Goal: Obtain resource: Obtain resource

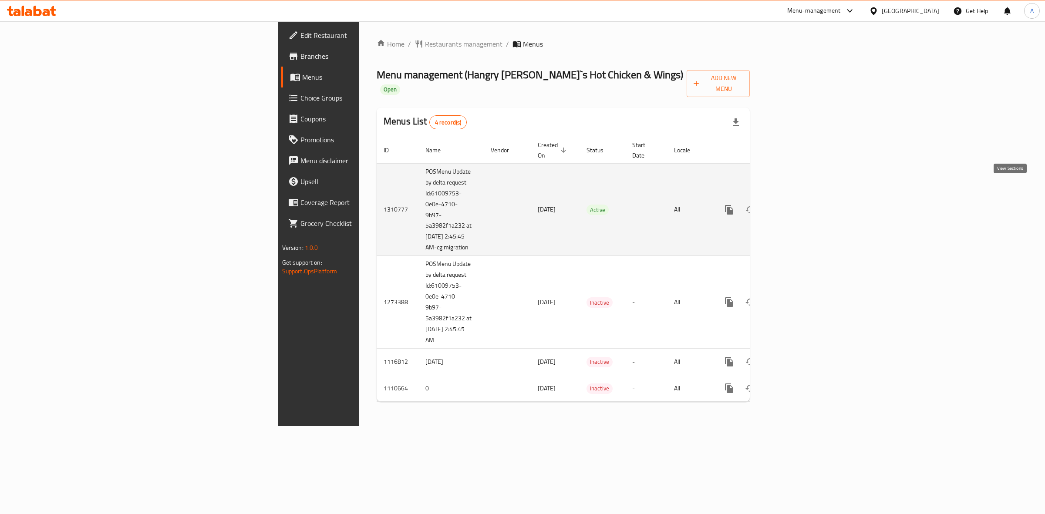
click at [796, 206] on icon "enhanced table" at bounding box center [792, 210] width 8 height 8
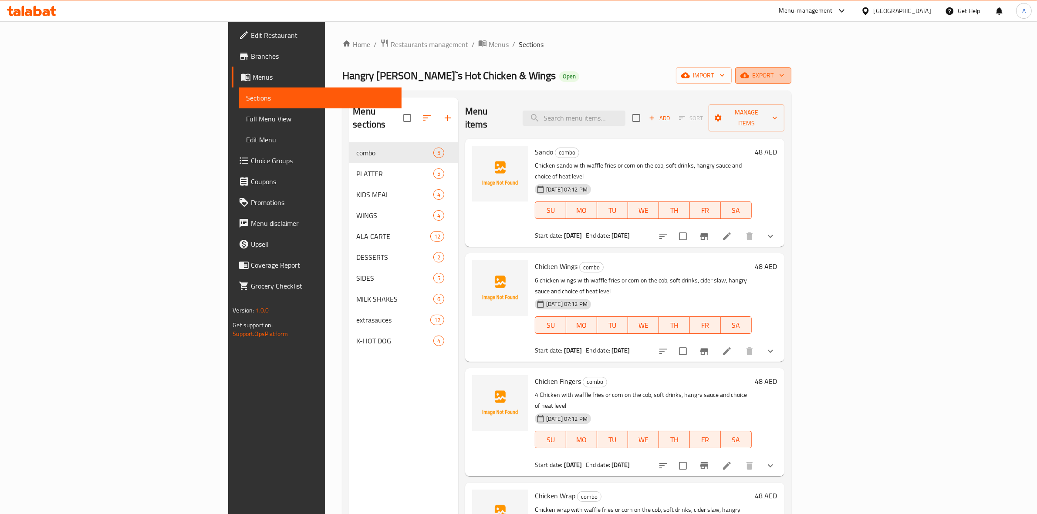
click at [784, 73] on span "export" at bounding box center [763, 75] width 42 height 11
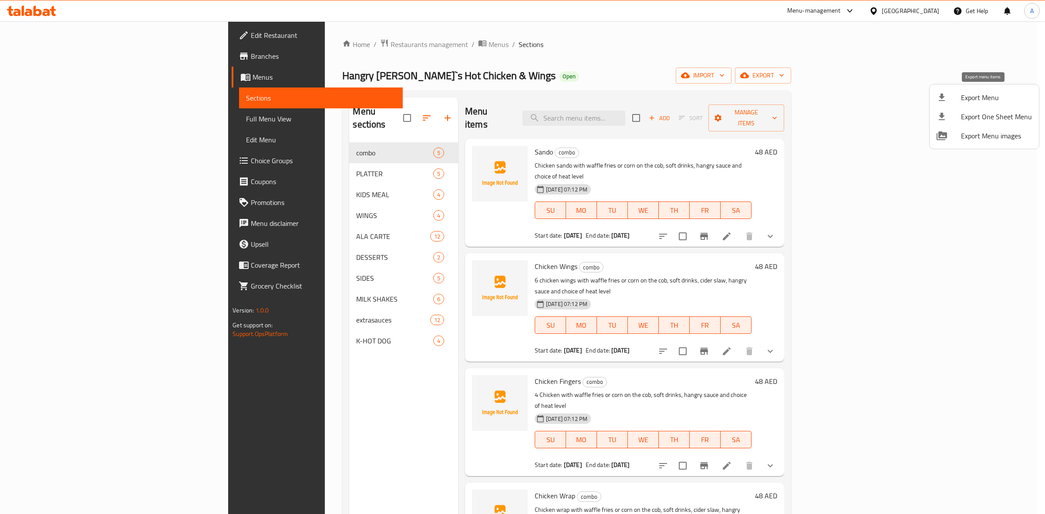
click at [948, 95] on div at bounding box center [949, 97] width 24 height 10
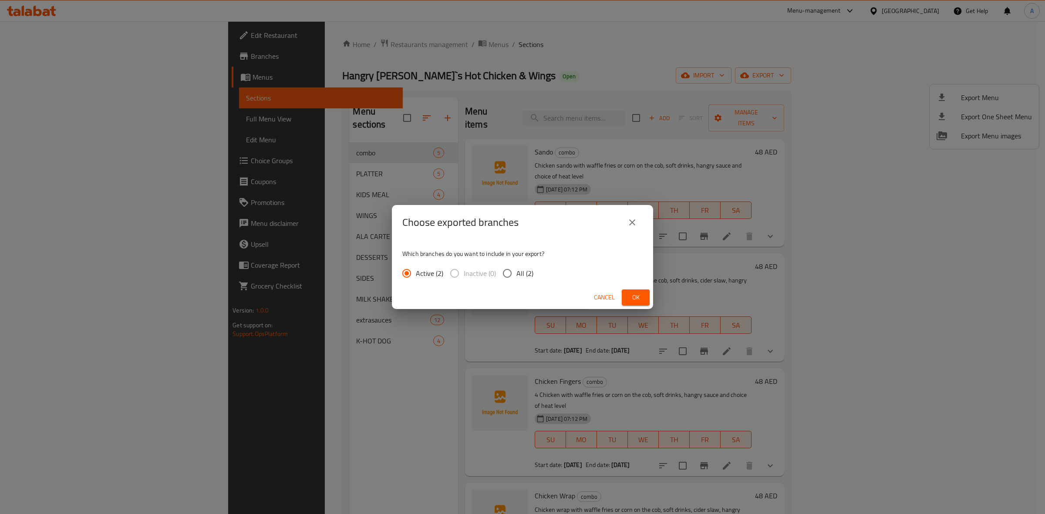
click at [509, 274] on input "All (2)" at bounding box center [507, 273] width 18 height 18
radio input "true"
click at [509, 274] on input "All (2)" at bounding box center [507, 273] width 18 height 18
click at [633, 300] on span "Ok" at bounding box center [636, 297] width 14 height 11
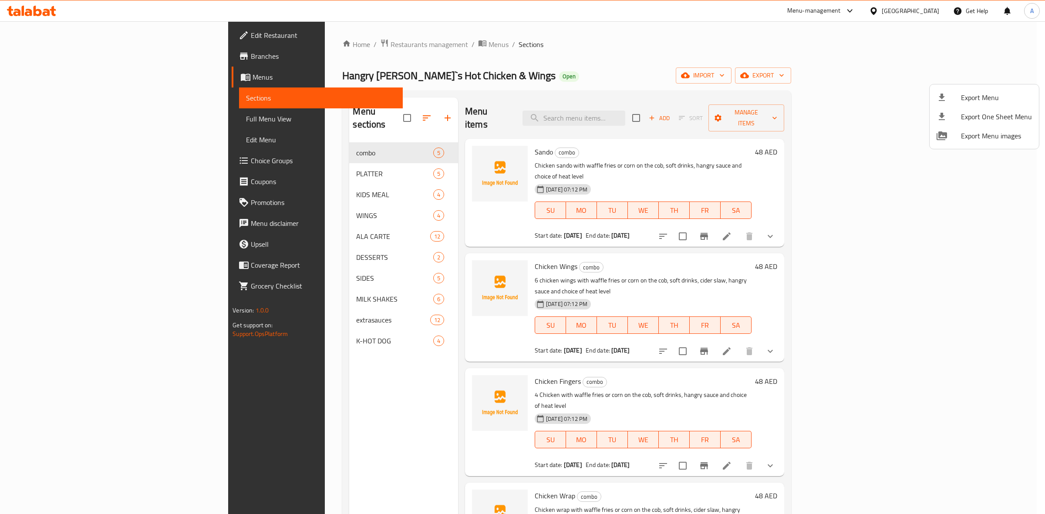
click at [349, 44] on div at bounding box center [522, 257] width 1045 height 514
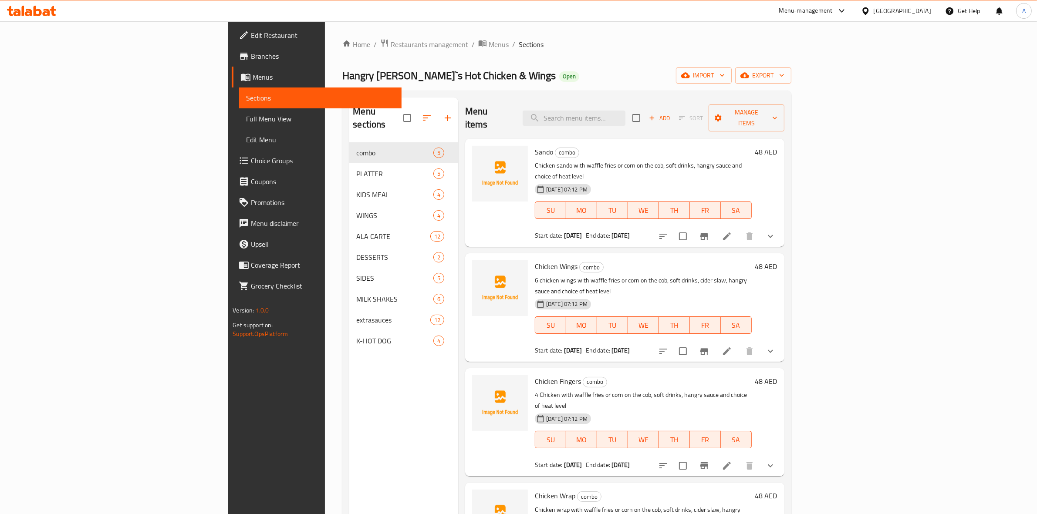
drag, startPoint x: 349, startPoint y: 44, endPoint x: 354, endPoint y: 51, distance: 9.1
click at [489, 44] on span "Menus" at bounding box center [499, 44] width 20 height 10
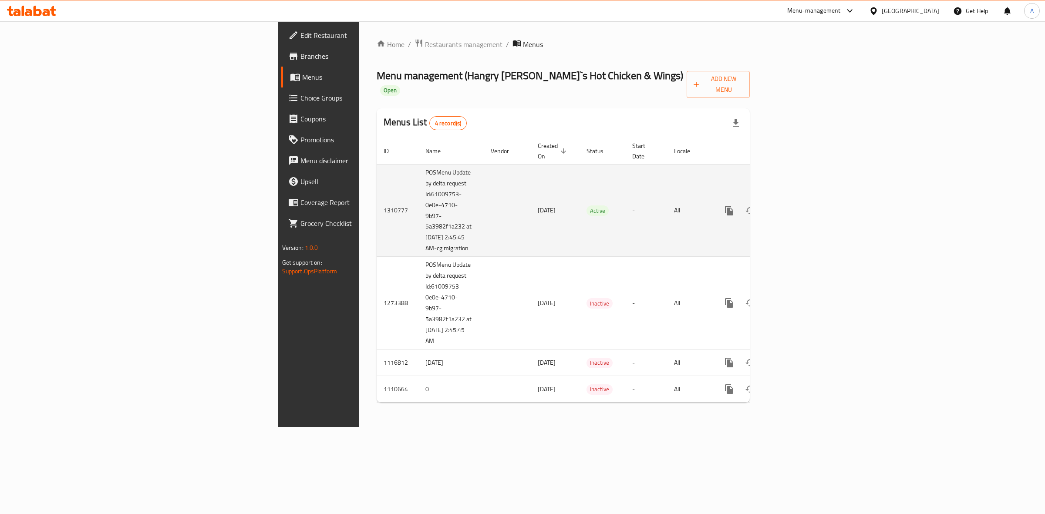
click at [377, 190] on td "1310777" at bounding box center [398, 210] width 42 height 93
copy td "1310777"
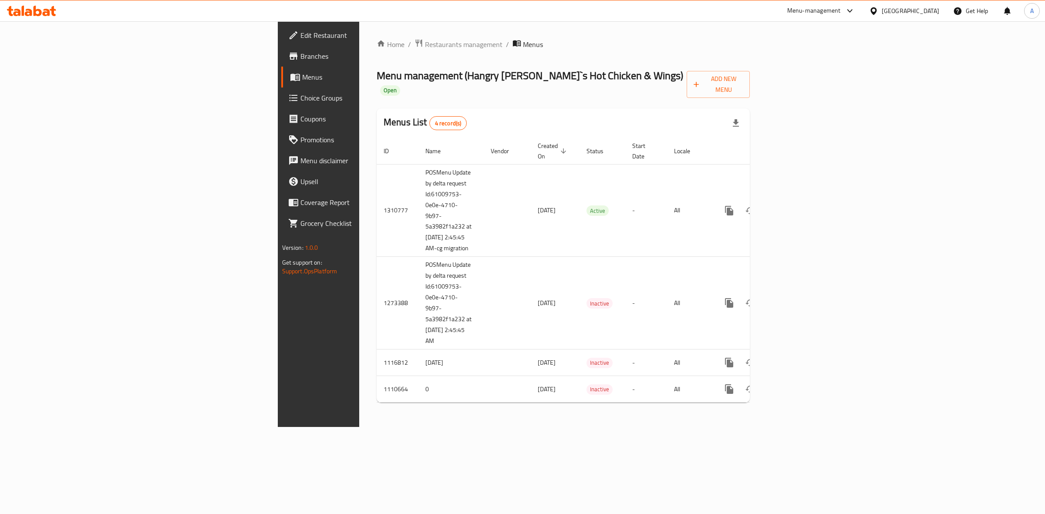
click at [889, 14] on div "[GEOGRAPHIC_DATA]" at bounding box center [910, 11] width 57 height 10
click at [850, 88] on div "[GEOGRAPHIC_DATA]" at bounding box center [873, 90] width 131 height 20
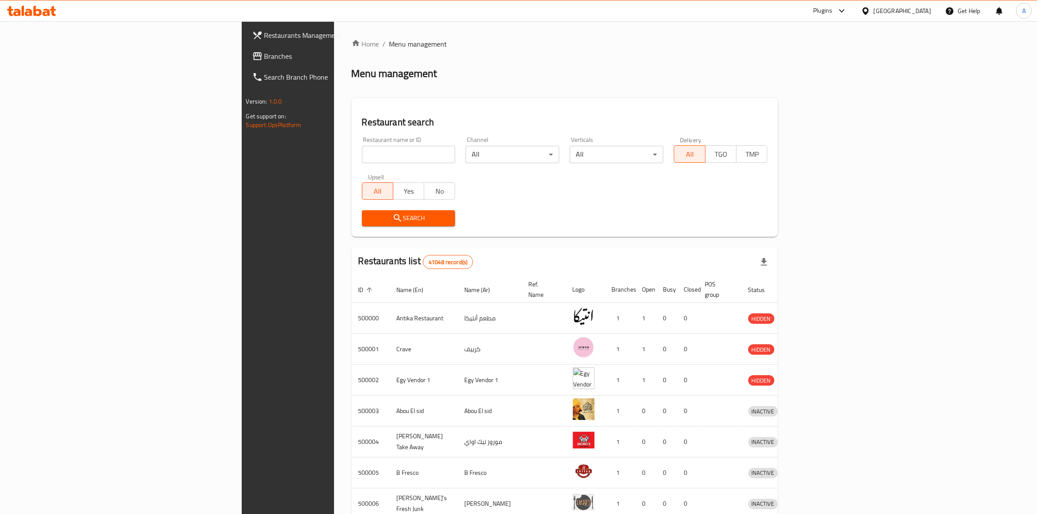
click at [362, 149] on input "search" at bounding box center [409, 154] width 94 height 17
paste input "758444"
type input "758444"
click button "Search" at bounding box center [409, 218] width 94 height 16
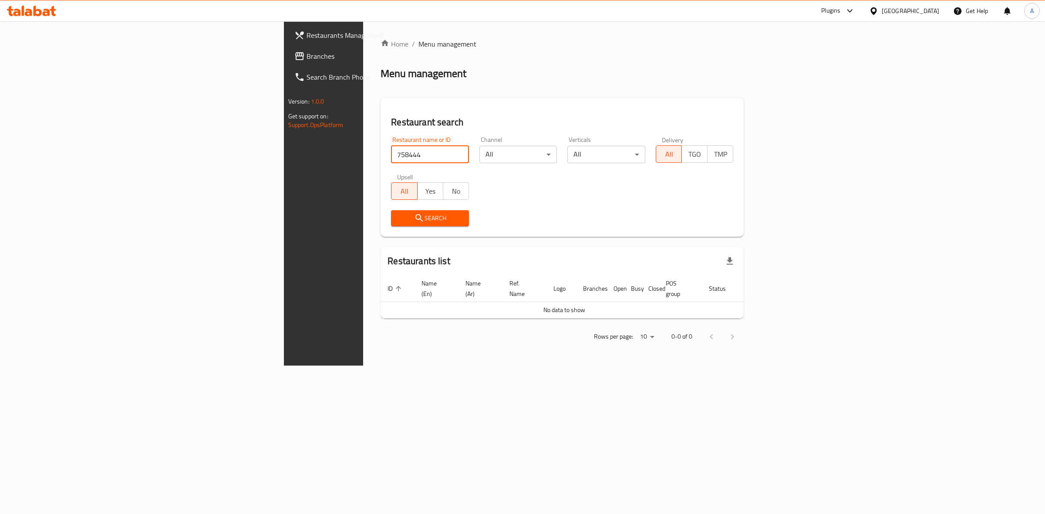
click at [307, 59] on span "Branches" at bounding box center [379, 56] width 145 height 10
